Goal: Information Seeking & Learning: Learn about a topic

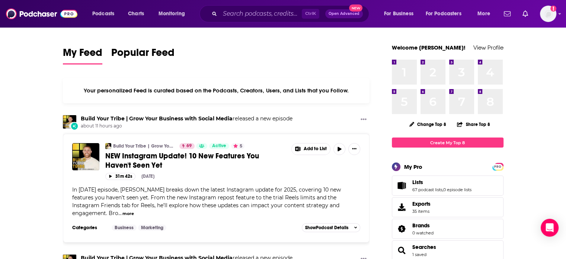
click at [267, 21] on div "Ctrl K Open Advanced New" at bounding box center [285, 13] width 170 height 17
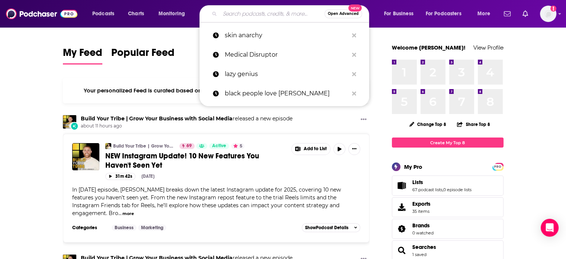
click at [262, 13] on input "Search podcasts, credits, & more..." at bounding box center [272, 14] width 105 height 12
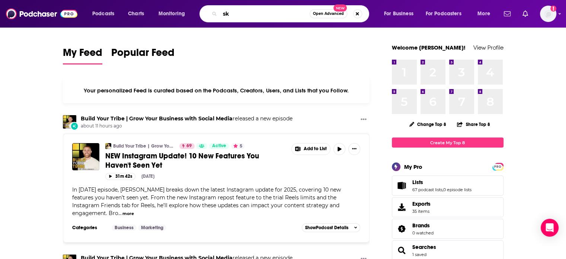
type input "s"
type input "skin anarchy"
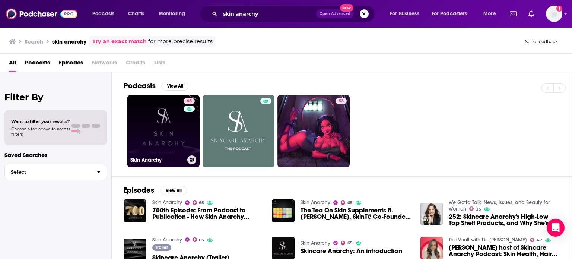
click at [164, 119] on link "65 Skin Anarchy" at bounding box center [163, 131] width 72 height 72
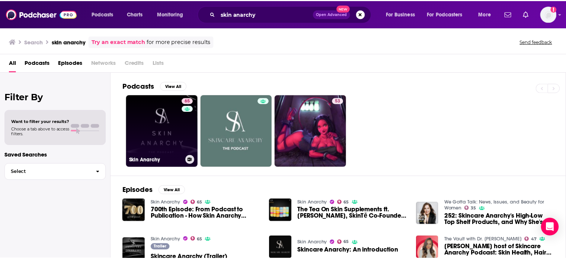
scroll to position [37, 0]
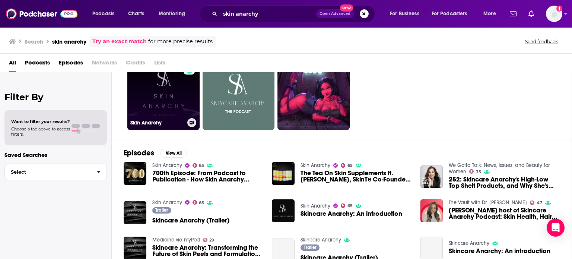
click at [179, 101] on link "65 Skin Anarchy" at bounding box center [163, 94] width 72 height 72
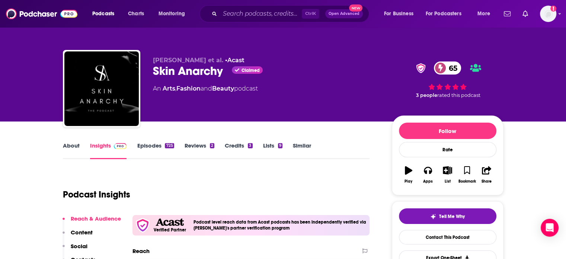
click at [148, 147] on link "Episodes 725" at bounding box center [155, 150] width 37 height 17
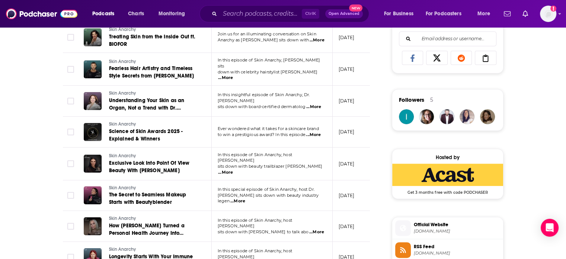
scroll to position [484, 0]
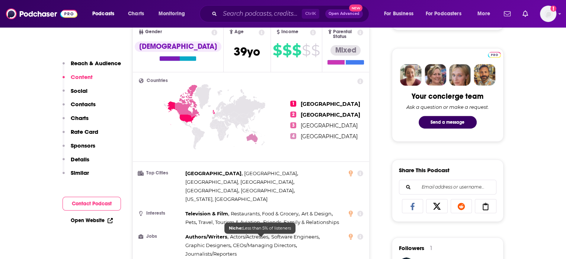
scroll to position [74, 0]
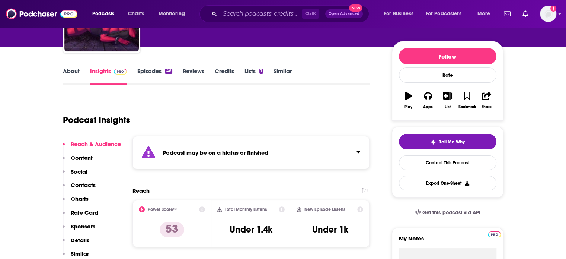
click at [66, 74] on link "About" at bounding box center [71, 75] width 17 height 17
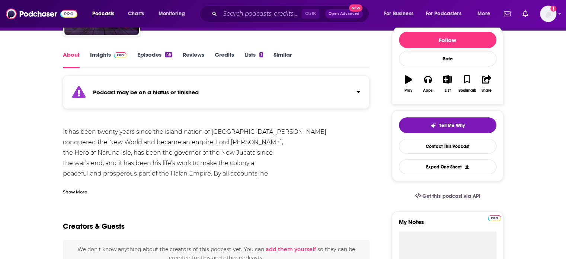
scroll to position [112, 0]
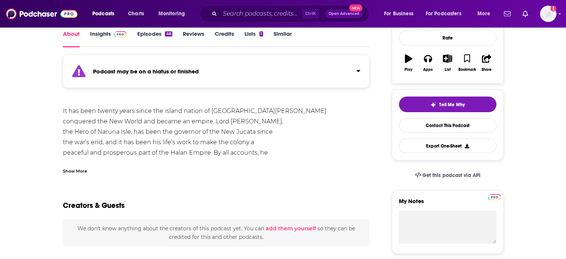
click at [71, 165] on div "Show More" at bounding box center [216, 168] width 307 height 13
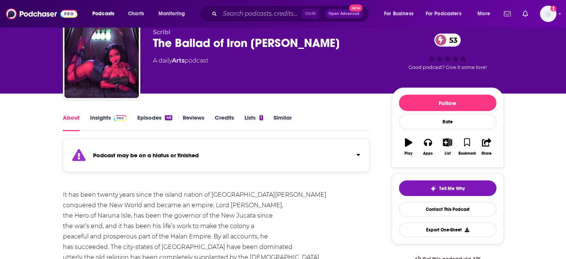
scroll to position [0, 0]
